Goal: Find specific page/section: Find specific page/section

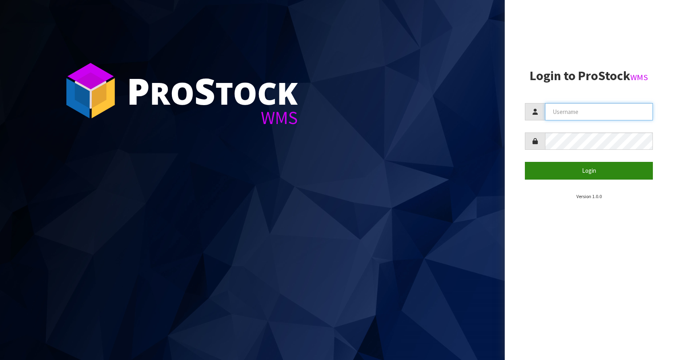
type input "KitchenAid"
click at [585, 175] on button "Login" at bounding box center [589, 170] width 128 height 17
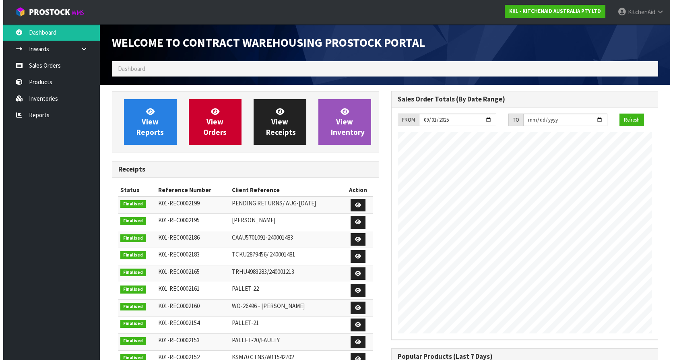
scroll to position [446, 279]
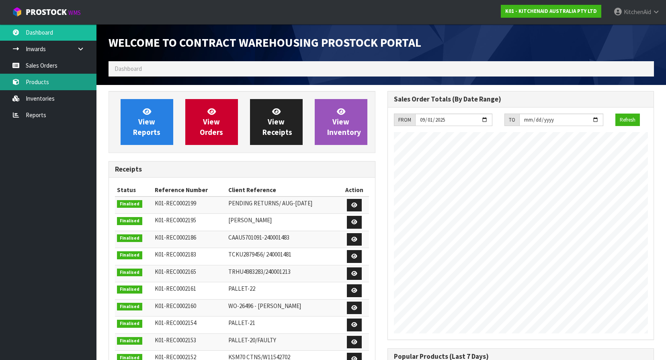
click at [61, 80] on link "Products" at bounding box center [48, 82] width 97 height 16
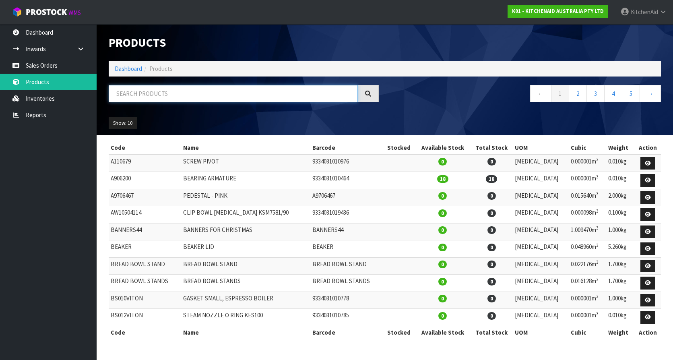
click at [187, 100] on input "text" at bounding box center [233, 93] width 249 height 17
paste input "5KEK1701APT"
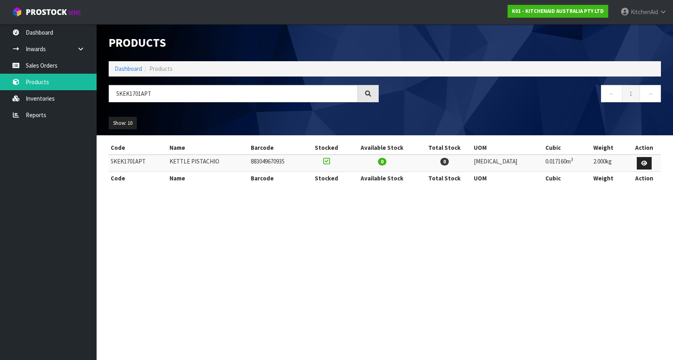
drag, startPoint x: 149, startPoint y: 162, endPoint x: 91, endPoint y: 161, distance: 57.9
click at [91, 161] on body "Toggle navigation ProStock WMS K01 - KITCHENAID AUSTRALIA PTY LTD [GEOGRAPHIC_D…" at bounding box center [336, 180] width 673 height 360
drag, startPoint x: 217, startPoint y: 266, endPoint x: 167, endPoint y: 196, distance: 85.6
click at [216, 266] on section "Products Import Products Drop file here to import csv template Dashboard Produc…" at bounding box center [336, 180] width 673 height 360
click at [148, 166] on td "5KEK1701APT" at bounding box center [138, 162] width 59 height 17
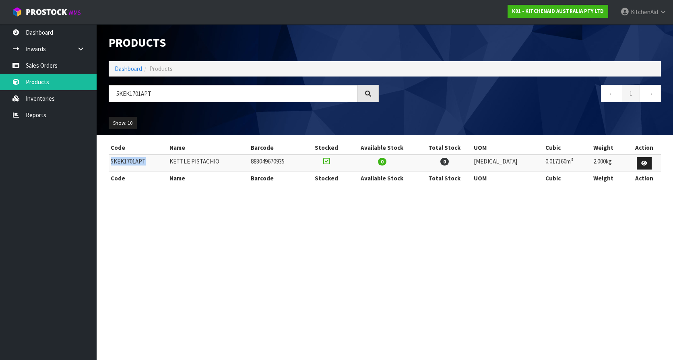
drag, startPoint x: 148, startPoint y: 160, endPoint x: 111, endPoint y: 162, distance: 37.5
click at [111, 162] on td "5KEK1701APT" at bounding box center [138, 162] width 59 height 17
copy td "5KEK1701APT"
click at [158, 97] on input "5KEK1701APT" at bounding box center [233, 93] width 249 height 17
drag, startPoint x: 159, startPoint y: 97, endPoint x: 140, endPoint y: 98, distance: 19.8
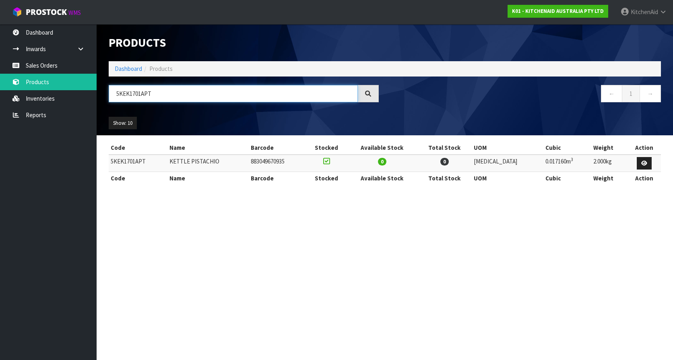
click at [140, 98] on input "5KEK1701APT" at bounding box center [233, 93] width 249 height 17
type input "5KEK1701"
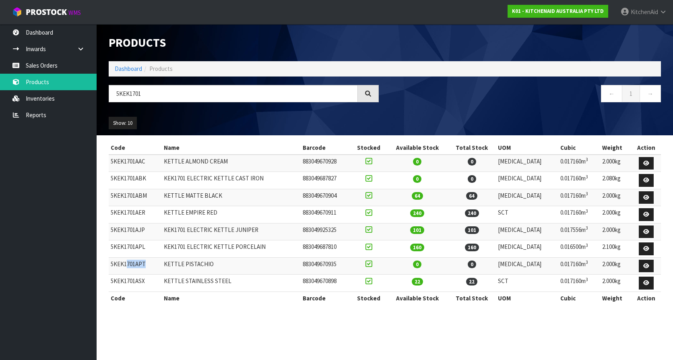
drag, startPoint x: 130, startPoint y: 263, endPoint x: 118, endPoint y: 262, distance: 12.5
click at [118, 262] on td "5KEK1701APT" at bounding box center [135, 265] width 53 height 17
drag, startPoint x: 118, startPoint y: 262, endPoint x: 162, endPoint y: 264, distance: 44.3
click at [162, 264] on td "5KEK1701APT" at bounding box center [135, 265] width 53 height 17
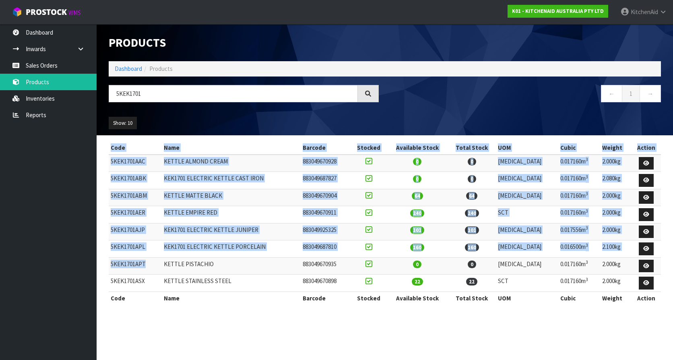
drag, startPoint x: 115, startPoint y: 264, endPoint x: 107, endPoint y: 265, distance: 8.5
click at [107, 265] on div "Code Name Barcode Stocked Available Stock Total Stock UOM Cubic Weight Action 5…" at bounding box center [385, 226] width 564 height 171
drag, startPoint x: 107, startPoint y: 265, endPoint x: 198, endPoint y: 336, distance: 115.5
click at [198, 336] on section "Products Import Products Drop file here to import csv template Dashboard Produc…" at bounding box center [336, 180] width 673 height 360
